Goal: Task Accomplishment & Management: Use online tool/utility

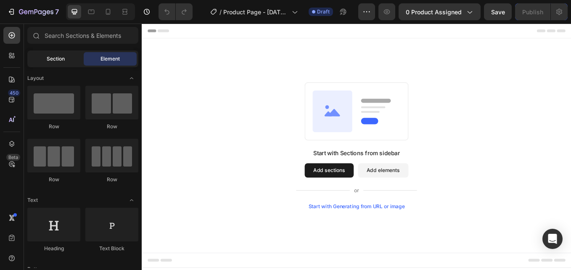
click at [53, 61] on span "Section" at bounding box center [56, 59] width 18 height 8
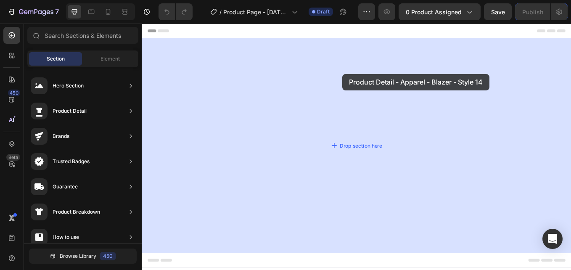
drag, startPoint x: 347, startPoint y: 94, endPoint x: 378, endPoint y: 83, distance: 32.2
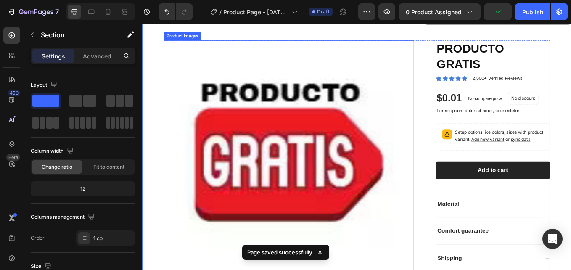
scroll to position [28, 0]
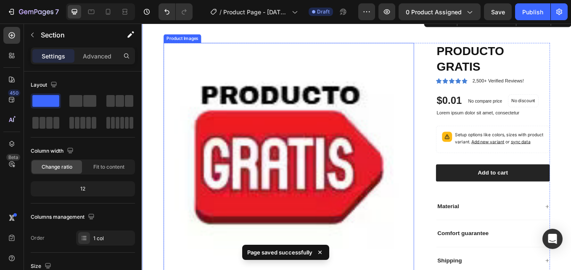
click at [319, 146] on img at bounding box center [314, 193] width 294 height 294
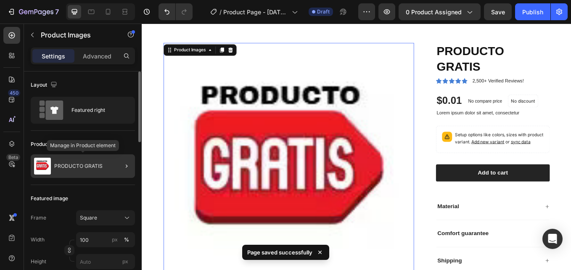
click at [76, 165] on p "PRODUCTO GRATIS" at bounding box center [78, 166] width 48 height 6
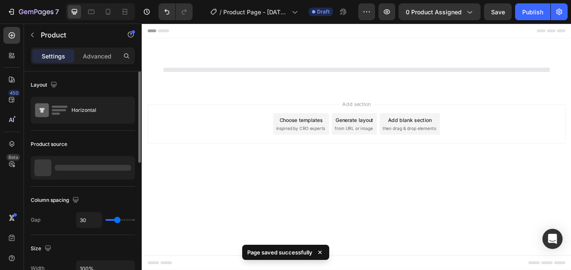
scroll to position [0, 0]
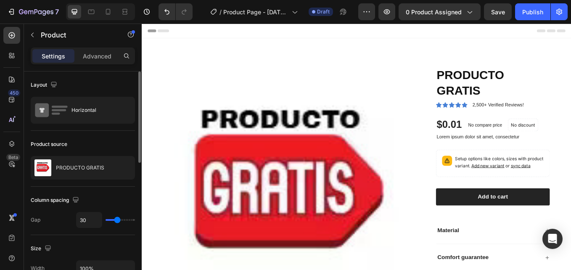
click at [76, 165] on p "PRODUCTO GRATIS" at bounding box center [80, 168] width 48 height 6
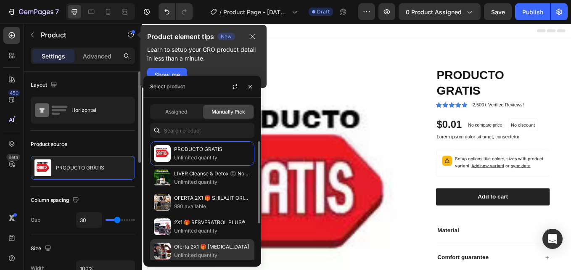
click at [196, 246] on p "Oferta 2X1 🎁 [MEDICAL_DATA]" at bounding box center [212, 247] width 77 height 8
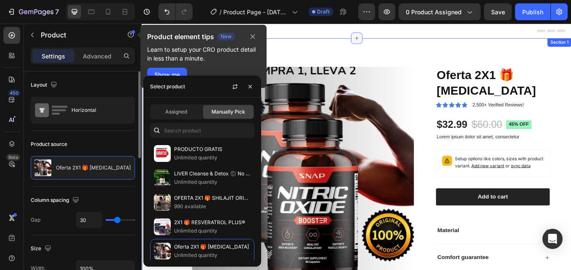
click at [386, 50] on div "Product Images Oferta 2X1 🎁 [MEDICAL_DATA] Product Title Icon Icon Icon Icon Ic…" at bounding box center [394, 210] width 505 height 339
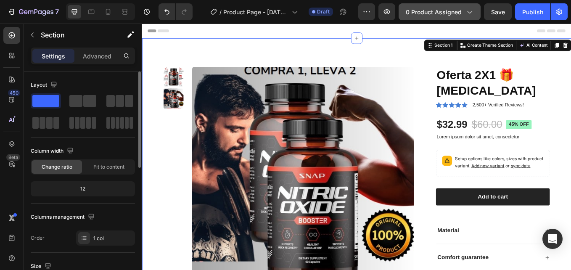
click at [470, 13] on icon "button" at bounding box center [470, 12] width 5 height 3
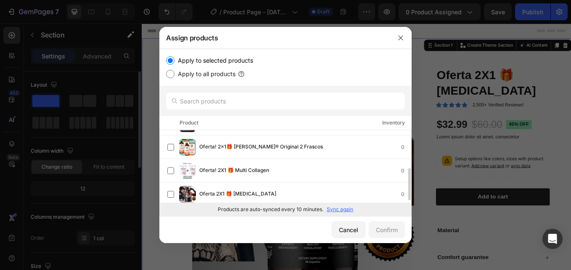
scroll to position [69, 0]
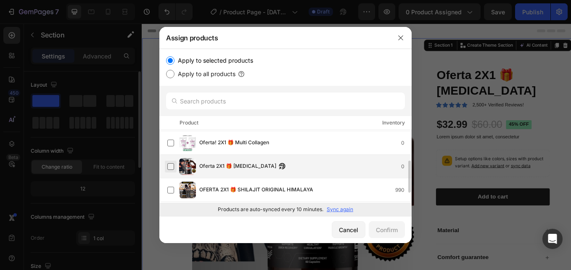
click at [172, 167] on label at bounding box center [170, 166] width 7 height 7
click at [399, 229] on button "Confirm" at bounding box center [387, 229] width 36 height 17
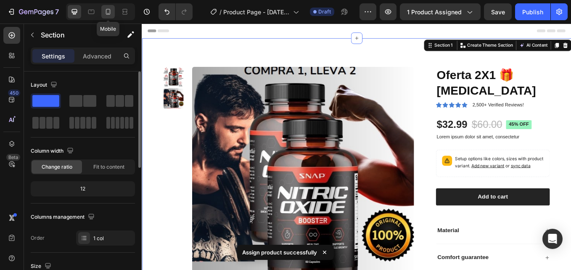
click at [108, 13] on icon at bounding box center [108, 12] width 8 height 8
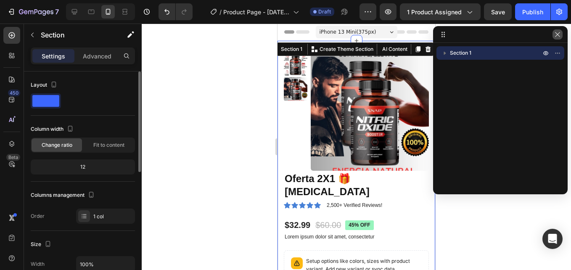
click at [560, 33] on icon "button" at bounding box center [557, 34] width 7 height 7
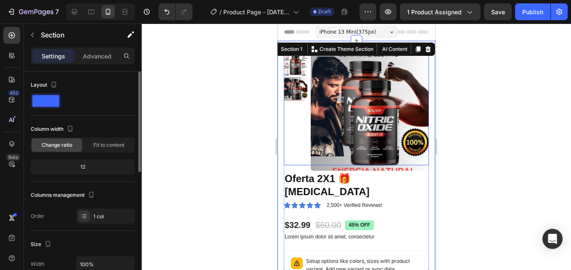
click at [331, 90] on img at bounding box center [370, 112] width 118 height 118
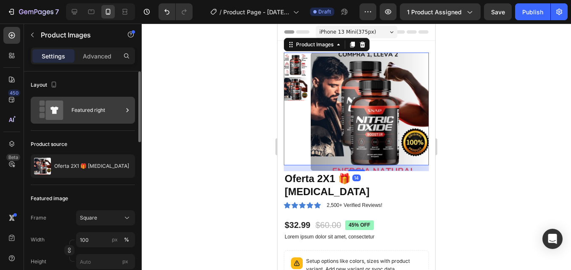
click at [78, 110] on div "Featured right" at bounding box center [96, 110] width 51 height 19
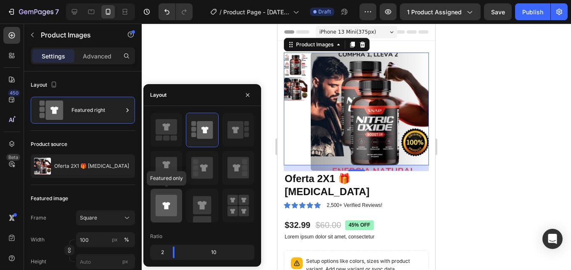
click at [163, 201] on icon at bounding box center [166, 205] width 21 height 21
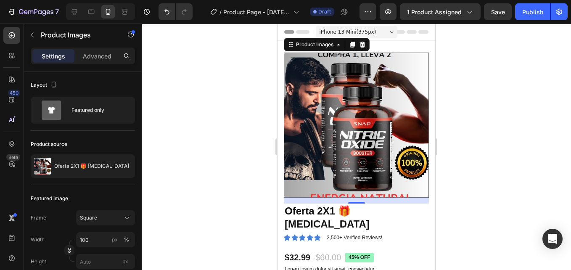
click at [351, 81] on img at bounding box center [356, 125] width 145 height 145
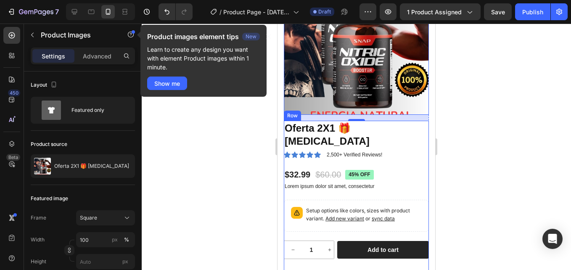
scroll to position [84, 0]
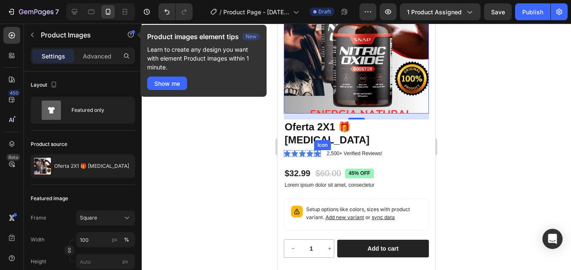
click at [317, 151] on icon at bounding box center [317, 154] width 7 height 6
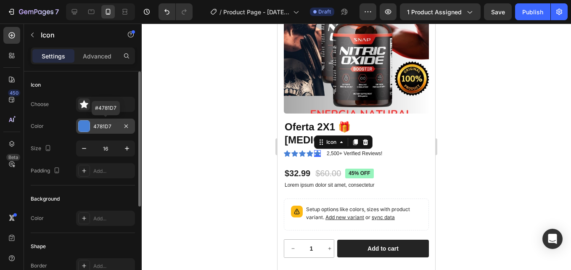
click at [82, 124] on div at bounding box center [84, 126] width 11 height 11
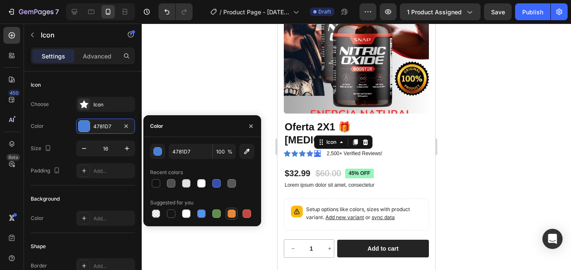
click at [232, 213] on div at bounding box center [232, 213] width 8 height 8
type input "E4893A"
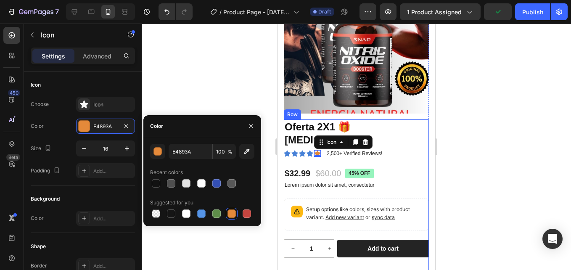
click at [399, 156] on div "Oferta 2X1 🎁 [MEDICAL_DATA] Product Title Icon Icon Icon Icon Icon 0 Icon List …" at bounding box center [356, 222] width 145 height 207
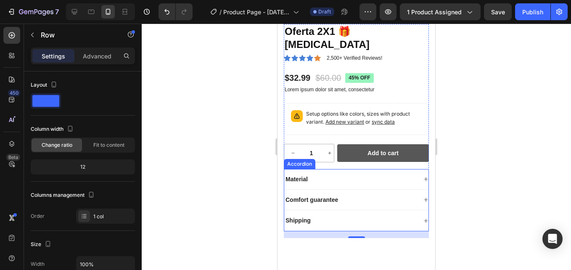
scroll to position [182, 0]
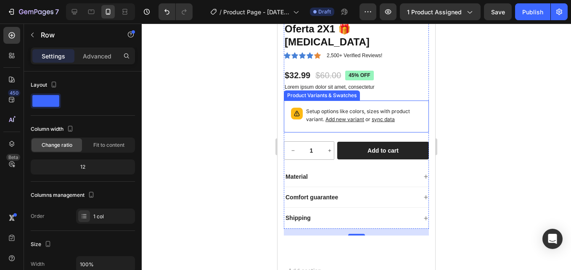
click at [379, 101] on div "Setup options like colors, sizes with product variant. Add new variant or sync …" at bounding box center [356, 117] width 145 height 32
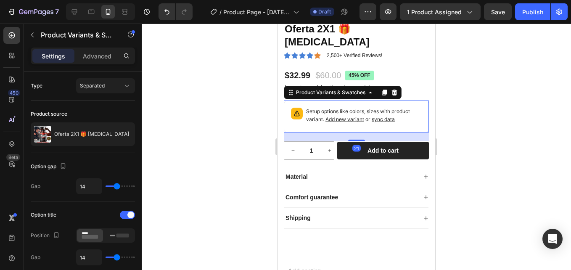
click at [396, 90] on icon at bounding box center [394, 93] width 5 height 6
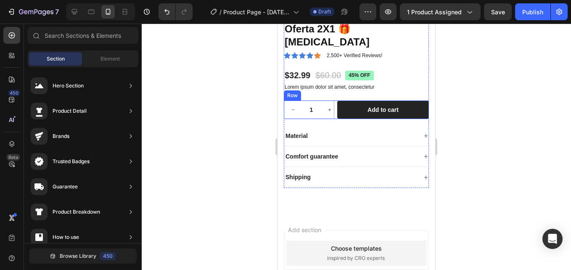
click at [336, 101] on div "1 Product Quantity Row Add to cart Add to Cart Row" at bounding box center [356, 110] width 145 height 19
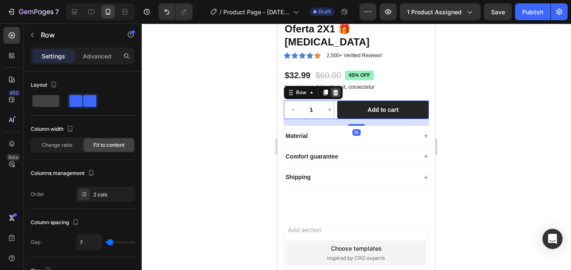
click at [336, 89] on icon at bounding box center [335, 92] width 7 height 7
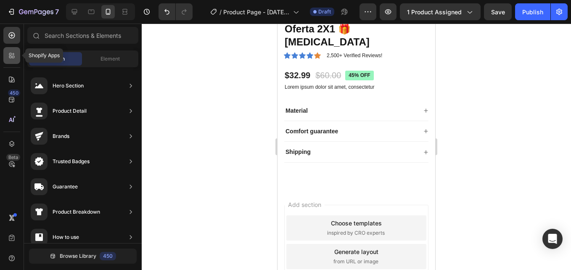
click at [8, 54] on icon at bounding box center [12, 55] width 8 height 8
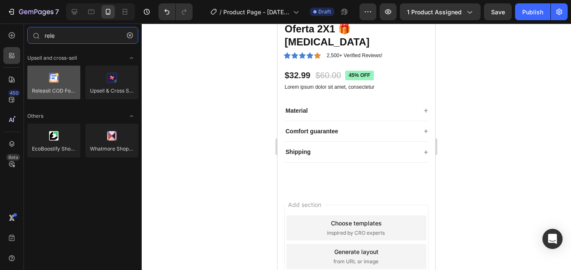
type input "rele"
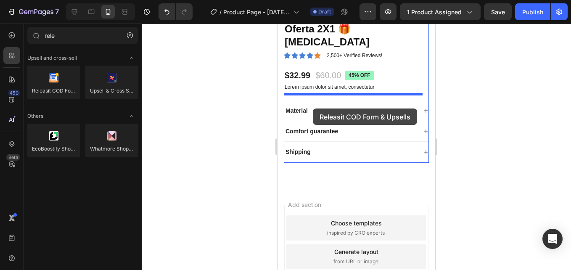
drag, startPoint x: 325, startPoint y: 112, endPoint x: 313, endPoint y: 108, distance: 12.8
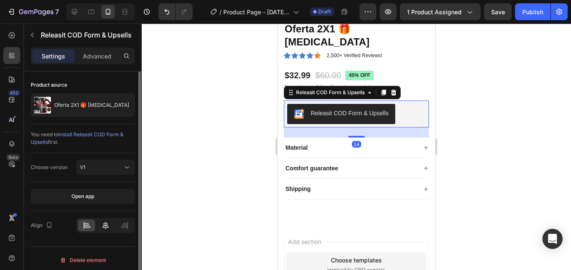
click at [107, 223] on icon at bounding box center [105, 225] width 8 height 8
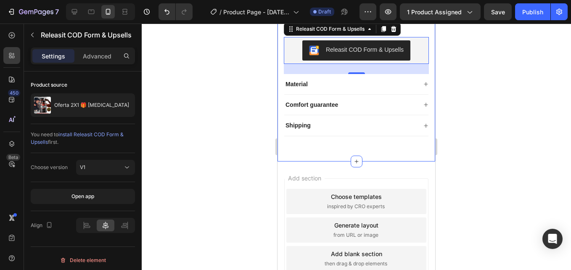
scroll to position [252, 0]
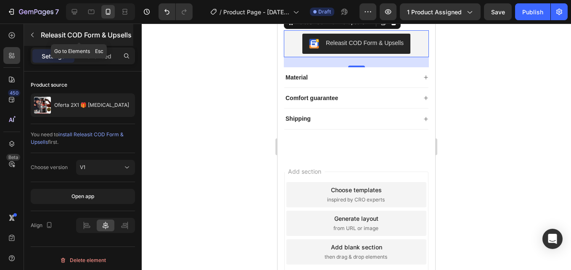
click at [30, 34] on icon "button" at bounding box center [32, 35] width 7 height 7
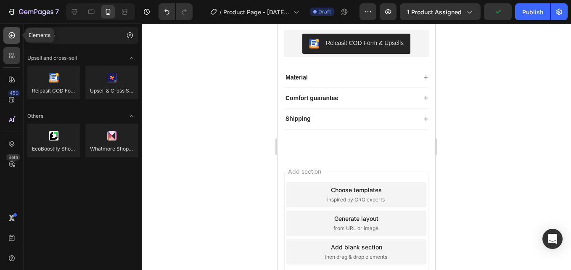
click at [9, 35] on icon at bounding box center [12, 35] width 6 height 6
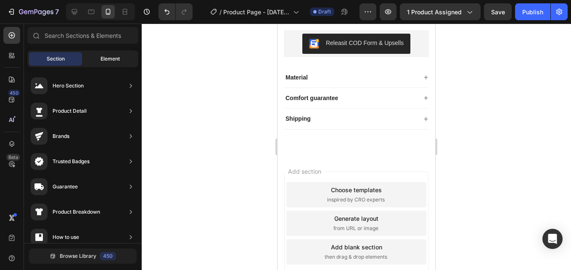
click at [107, 59] on span "Element" at bounding box center [110, 59] width 19 height 8
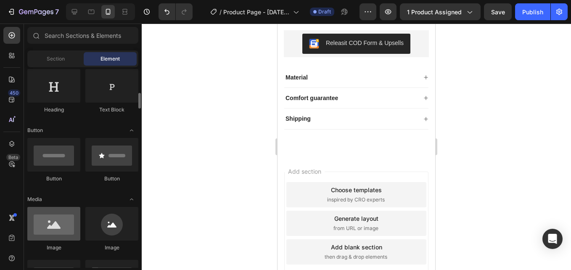
scroll to position [153, 0]
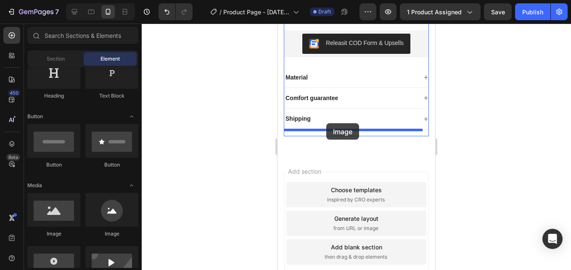
drag, startPoint x: 324, startPoint y: 252, endPoint x: 326, endPoint y: 123, distance: 129.1
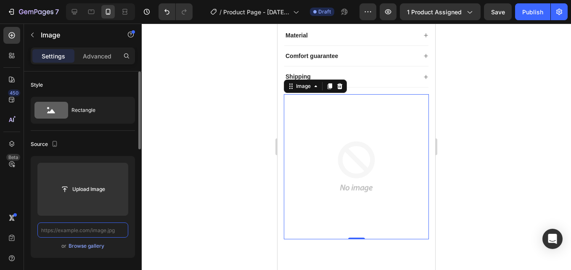
scroll to position [0, 0]
paste input "[URL][DOMAIN_NAME]"
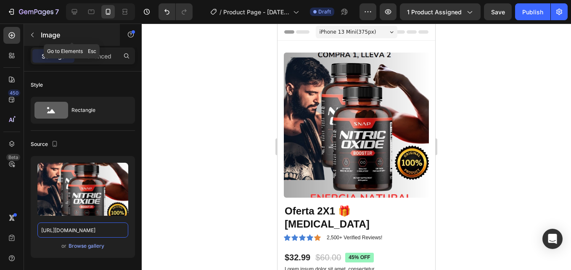
type input "[URL][DOMAIN_NAME]"
click at [33, 34] on icon "button" at bounding box center [32, 35] width 7 height 7
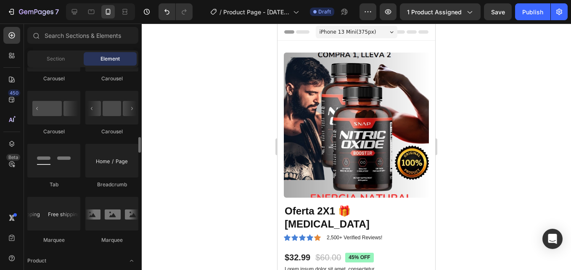
scroll to position [916, 0]
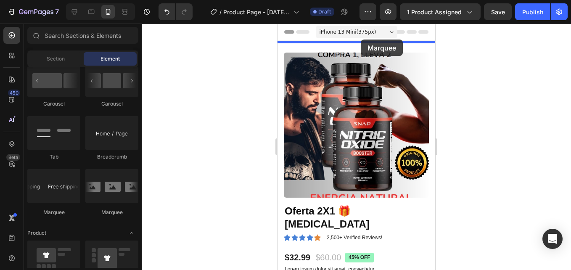
drag, startPoint x: 320, startPoint y: 213, endPoint x: 361, endPoint y: 40, distance: 178.5
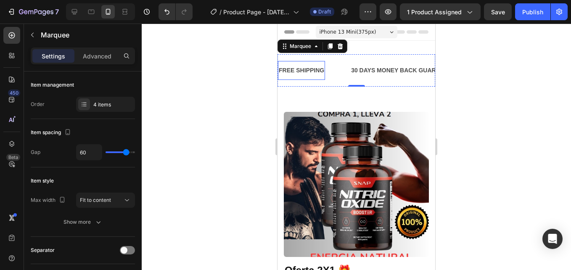
click at [303, 74] on div "FREE SHIPPING" at bounding box center [301, 70] width 47 height 12
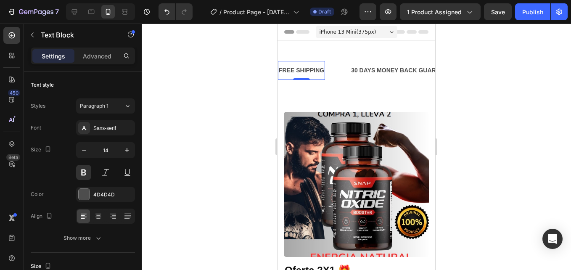
click at [310, 71] on div "FREE SHIPPING" at bounding box center [301, 70] width 47 height 12
click at [310, 71] on p "FREE SHIPPING" at bounding box center [301, 70] width 45 height 11
click at [332, 64] on div "ENVIO GRATIS Text Block 0" at bounding box center [312, 70] width 69 height 19
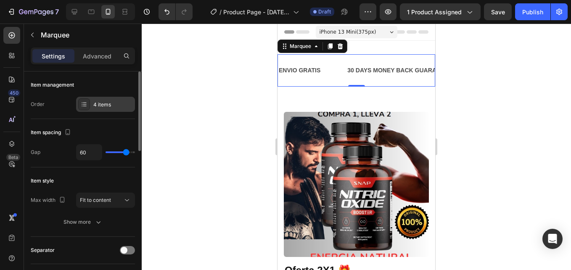
click at [97, 103] on div "4 items" at bounding box center [113, 105] width 40 height 8
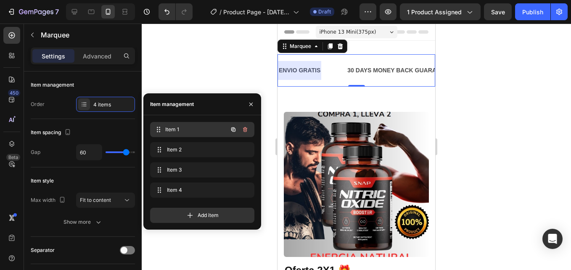
click at [186, 129] on span "Item 1" at bounding box center [196, 130] width 62 height 8
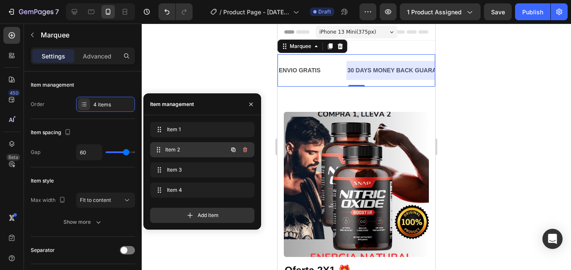
click at [197, 149] on span "Item 2" at bounding box center [196, 150] width 62 height 8
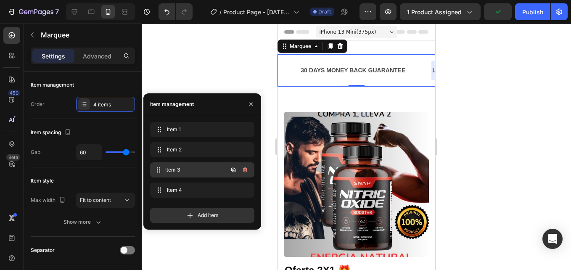
click at [193, 172] on span "Item 3" at bounding box center [196, 170] width 62 height 8
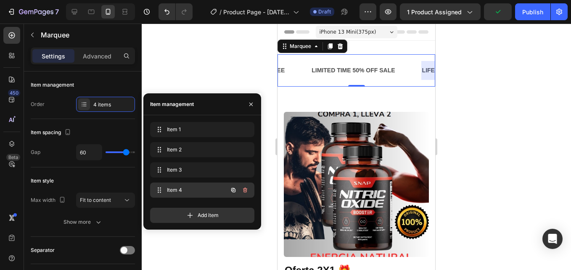
click at [193, 193] on span "Item 4" at bounding box center [191, 190] width 48 height 8
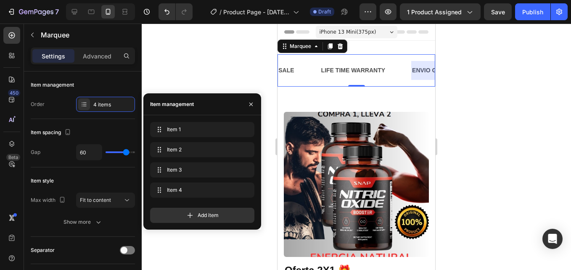
click at [214, 63] on div at bounding box center [356, 147] width 429 height 246
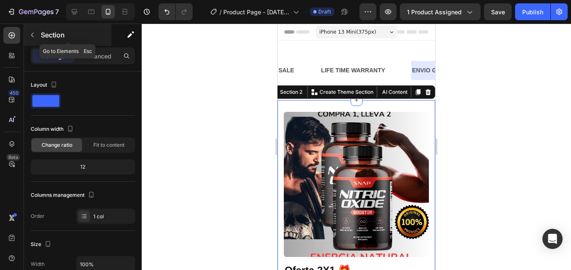
click at [33, 35] on icon "button" at bounding box center [32, 35] width 7 height 7
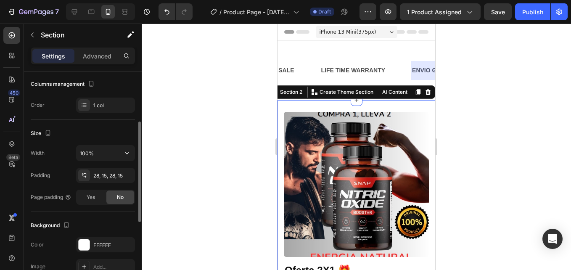
scroll to position [167, 0]
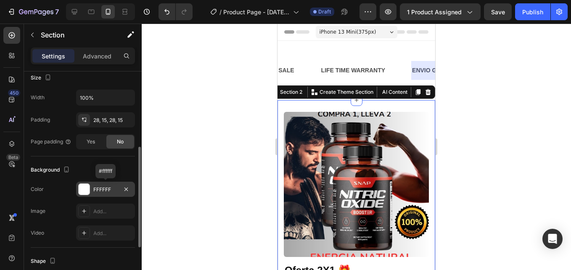
click at [87, 188] on div at bounding box center [84, 189] width 11 height 11
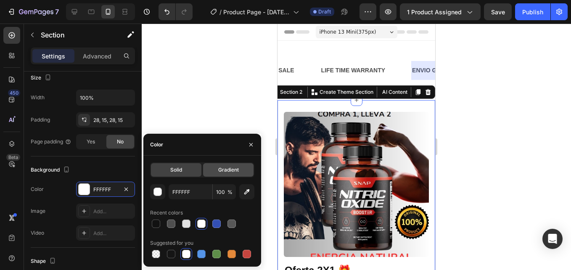
click at [238, 169] on span "Gradient" at bounding box center [228, 170] width 21 height 8
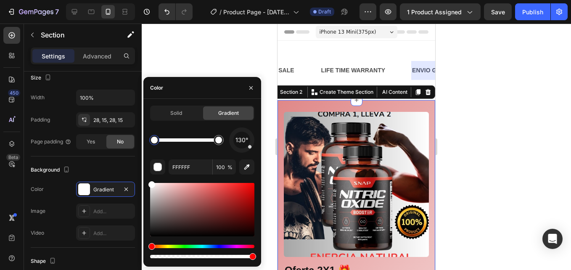
click at [191, 189] on div at bounding box center [202, 209] width 104 height 53
click at [180, 193] on div at bounding box center [202, 209] width 104 height 53
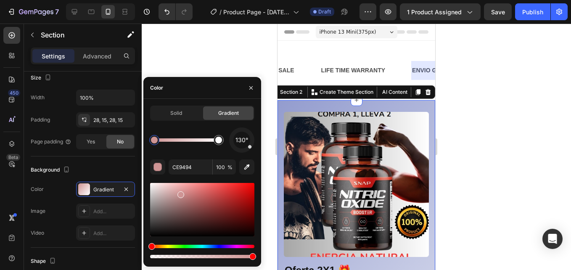
click at [217, 247] on div "Hue" at bounding box center [202, 246] width 104 height 3
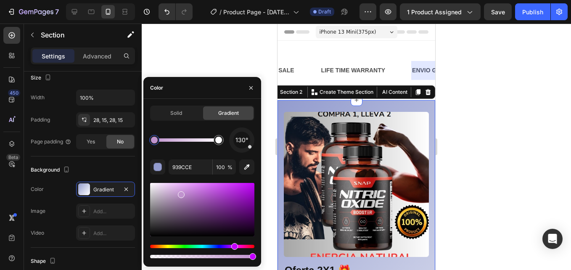
click at [233, 246] on div "Hue" at bounding box center [202, 246] width 104 height 3
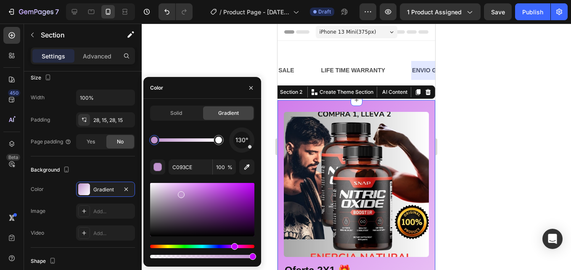
click at [199, 187] on div at bounding box center [202, 209] width 104 height 53
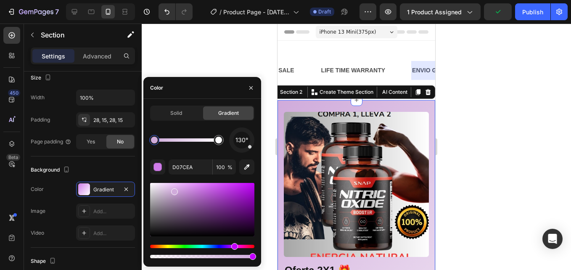
type input "D0ABDB"
drag, startPoint x: 194, startPoint y: 196, endPoint x: 173, endPoint y: 190, distance: 21.5
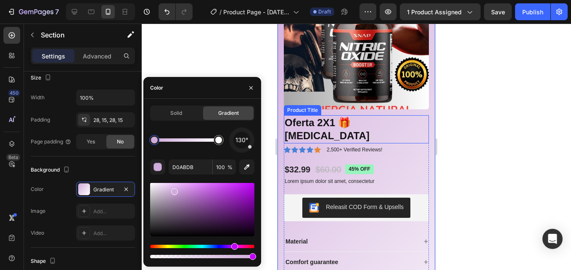
scroll to position [137, 0]
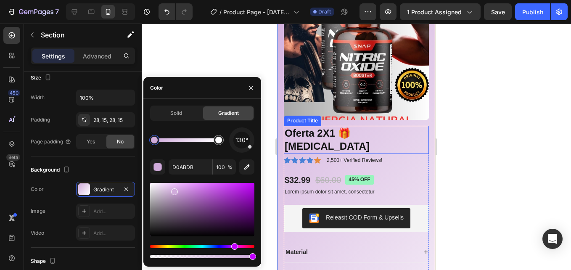
click at [358, 131] on h1 "Oferta 2X1 🎁 [MEDICAL_DATA]" at bounding box center [356, 140] width 145 height 28
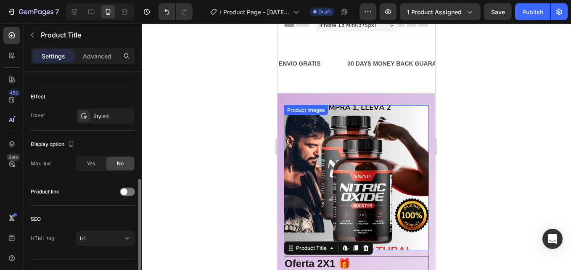
scroll to position [0, 0]
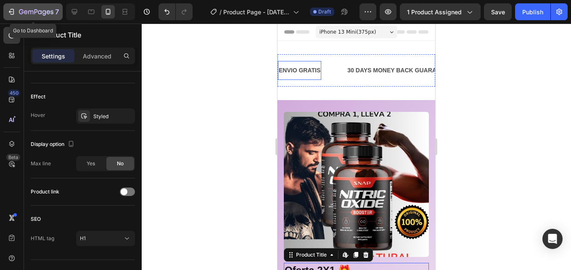
click at [8, 12] on icon "button" at bounding box center [11, 12] width 8 height 8
